Goal: Find specific page/section: Find specific page/section

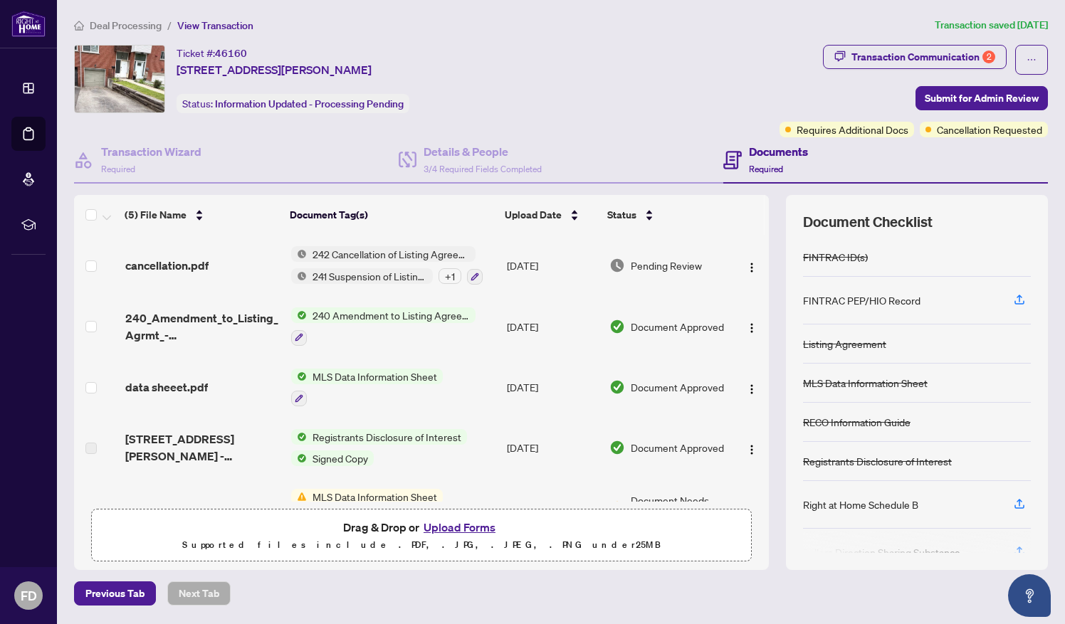
click at [349, 319] on span "240 Amendment to Listing Agreement - Authority to Offer for Sale Price Change/E…" at bounding box center [391, 315] width 169 height 16
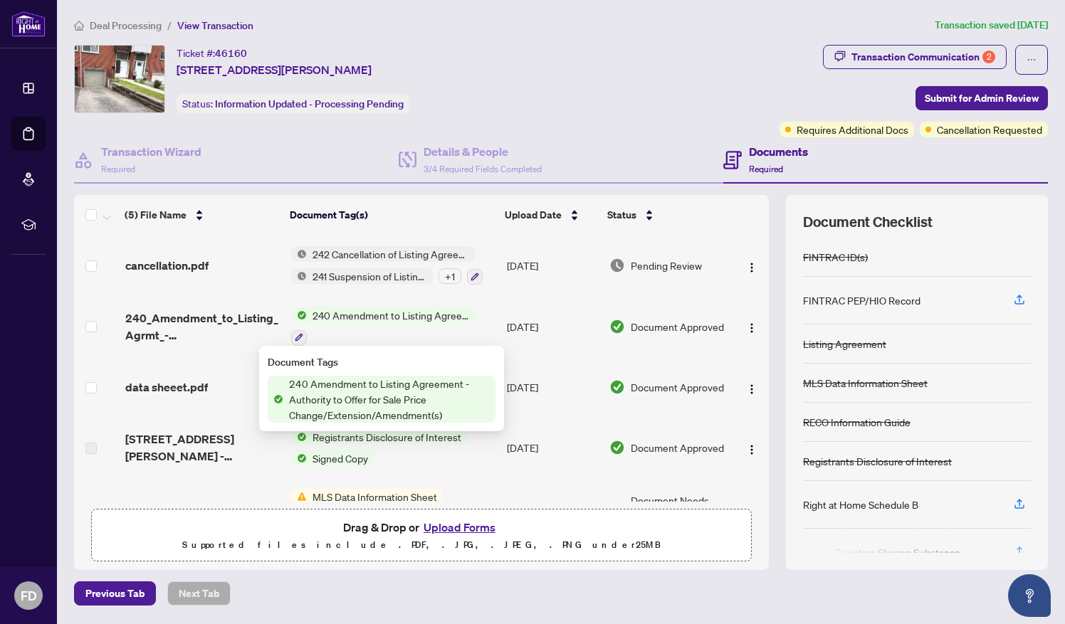
click at [332, 401] on span "240 Amendment to Listing Agreement - Authority to Offer for Sale Price Change/E…" at bounding box center [389, 399] width 212 height 47
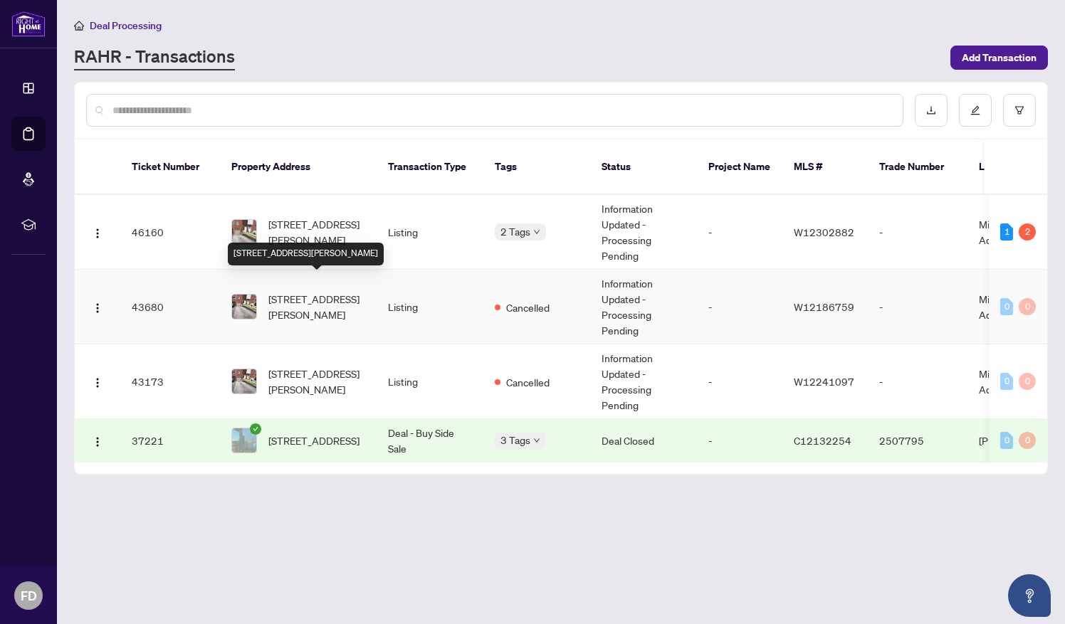
click at [314, 291] on span "[STREET_ADDRESS][PERSON_NAME]" at bounding box center [316, 306] width 97 height 31
